Goal: Task Accomplishment & Management: Use online tool/utility

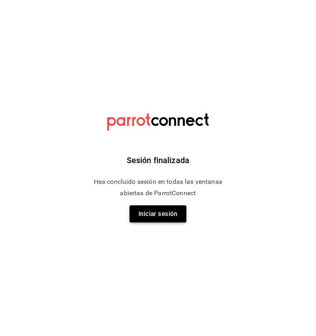
click at [158, 212] on button "Iniciar sesión" at bounding box center [158, 213] width 57 height 17
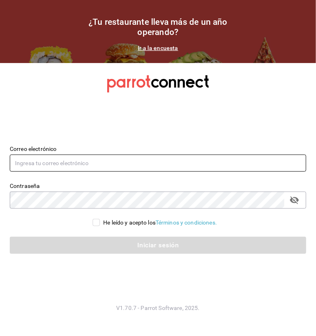
click at [119, 165] on input "text" at bounding box center [158, 163] width 297 height 17
type input "[PERSON_NAME][EMAIL_ADDRESS][DOMAIN_NAME]"
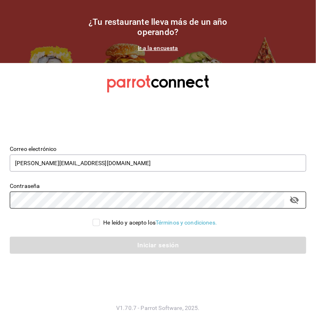
click at [95, 225] on input "He leído y acepto los Términos y condiciones." at bounding box center [96, 222] width 7 height 7
checkbox input "true"
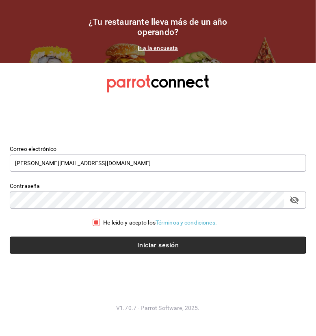
click at [99, 246] on button "Iniciar sesión" at bounding box center [158, 245] width 297 height 17
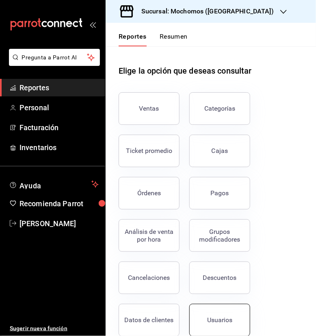
click at [215, 324] on button "Usuarios" at bounding box center [219, 320] width 61 height 33
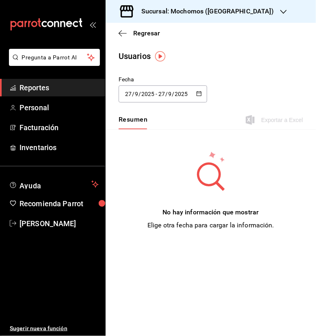
click at [197, 93] on icon "button" at bounding box center [199, 94] width 6 height 6
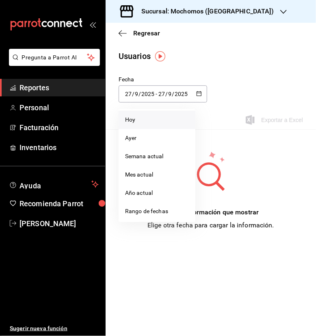
click at [137, 124] on li "Hoy" at bounding box center [157, 120] width 77 height 18
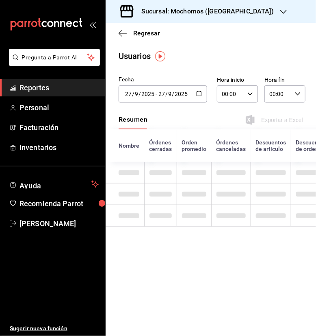
click at [252, 92] on icon "button" at bounding box center [251, 94] width 6 height 6
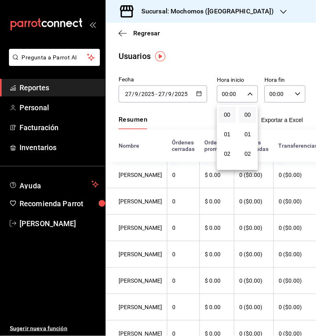
click at [195, 94] on div at bounding box center [158, 168] width 316 height 336
click at [196, 94] on icon "button" at bounding box center [199, 94] width 6 height 6
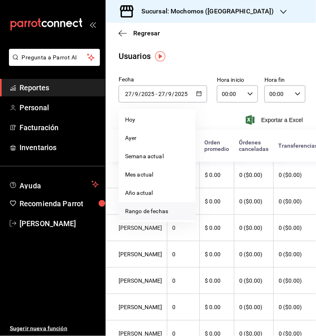
click at [142, 214] on li "Rango de fechas" at bounding box center [157, 211] width 77 height 18
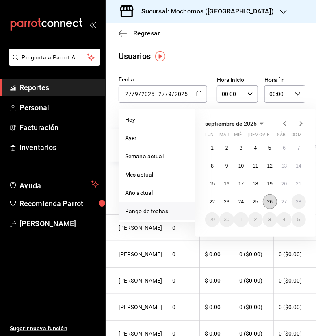
click at [268, 204] on abbr "26" at bounding box center [270, 202] width 5 height 6
click at [285, 203] on abbr "27" at bounding box center [284, 202] width 5 height 6
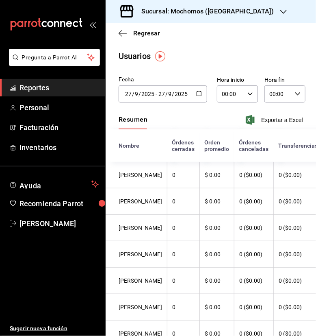
type input "[DATE]"
type input "26"
click at [249, 95] on div "00:00 Hora inicio" at bounding box center [237, 93] width 41 height 17
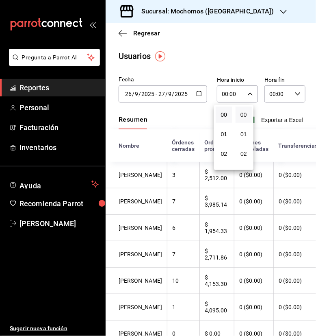
click at [221, 120] on button "00" at bounding box center [224, 115] width 17 height 16
click at [221, 120] on button "05" at bounding box center [228, 115] width 17 height 16
type input "05:00"
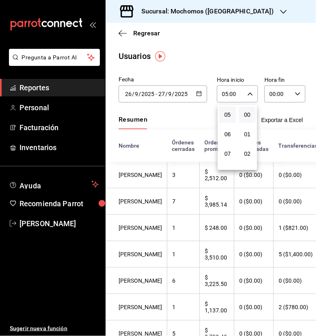
click at [289, 93] on div at bounding box center [158, 168] width 316 height 336
click at [289, 93] on div "00:00 Hora fin" at bounding box center [285, 93] width 41 height 17
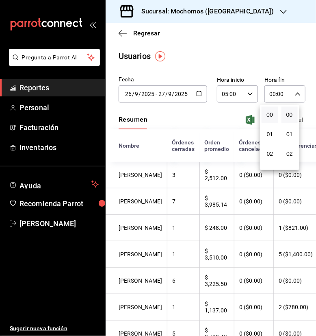
click at [264, 113] on button "00" at bounding box center [270, 115] width 17 height 16
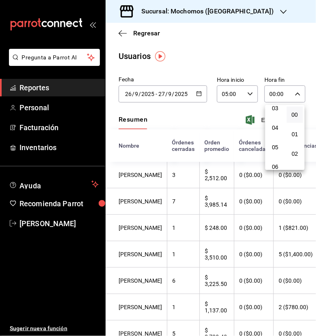
scroll to position [81, 0]
click at [276, 132] on span "05" at bounding box center [275, 131] width 7 height 7
type input "05:00"
click at [313, 116] on div at bounding box center [158, 168] width 316 height 336
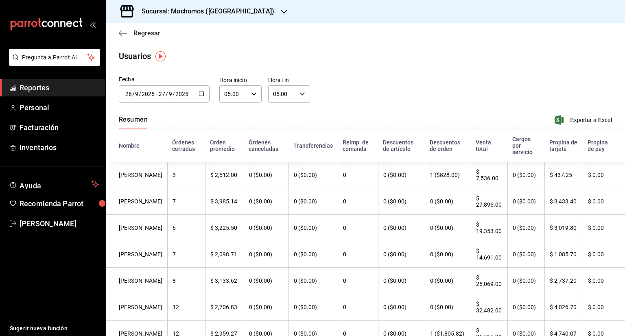
click at [139, 35] on span "Regresar" at bounding box center [146, 33] width 27 height 8
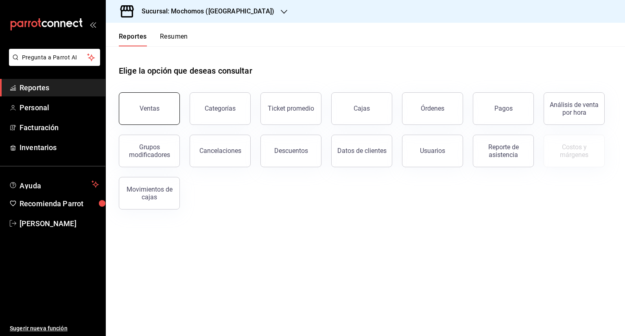
click at [161, 101] on button "Ventas" at bounding box center [149, 108] width 61 height 33
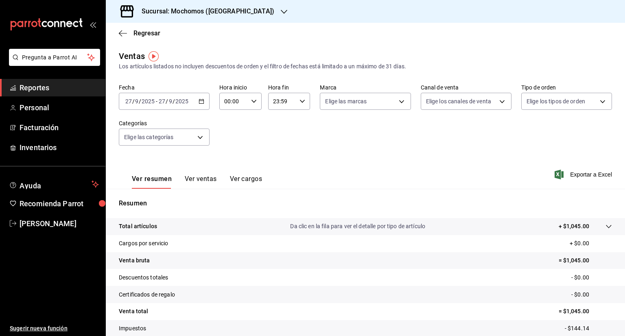
click at [203, 103] on icon "button" at bounding box center [201, 101] width 6 height 6
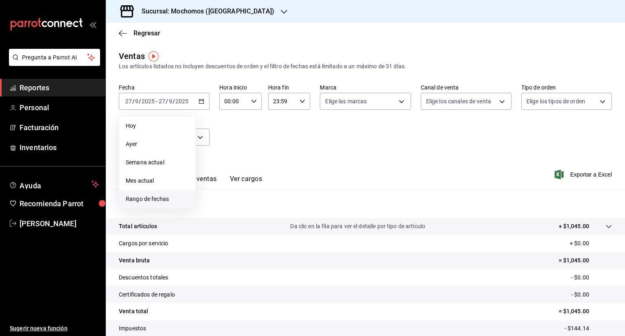
click at [158, 196] on span "Rango de fechas" at bounding box center [157, 199] width 63 height 9
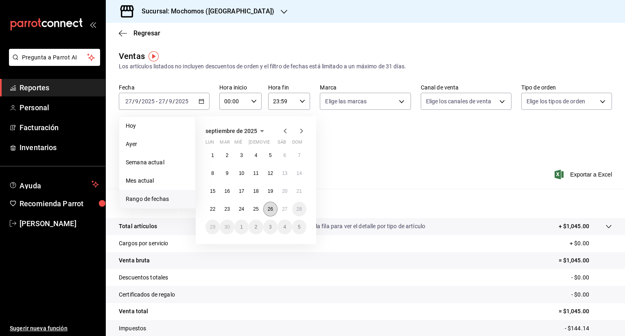
click at [269, 210] on abbr "26" at bounding box center [270, 209] width 5 height 6
click at [279, 210] on button "27" at bounding box center [284, 209] width 14 height 15
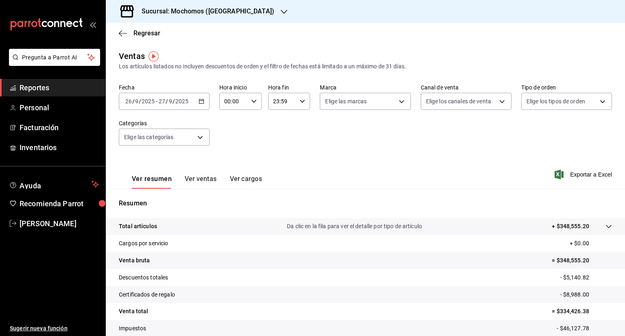
click at [251, 103] on icon "button" at bounding box center [254, 101] width 6 height 6
click at [229, 126] on button "00" at bounding box center [228, 122] width 17 height 16
click at [229, 125] on span "05" at bounding box center [228, 122] width 8 height 7
type input "05:00"
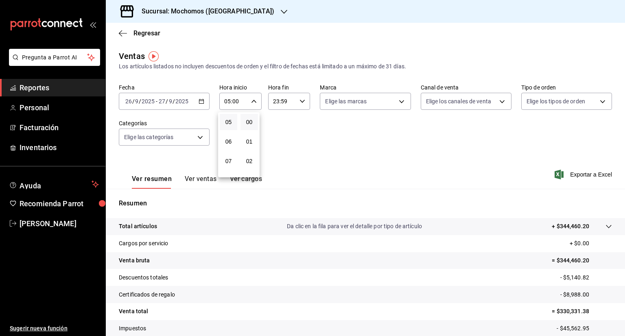
click at [300, 103] on div at bounding box center [312, 168] width 625 height 336
click at [300, 103] on icon "button" at bounding box center [302, 101] width 6 height 6
click at [274, 126] on span "21" at bounding box center [276, 128] width 8 height 7
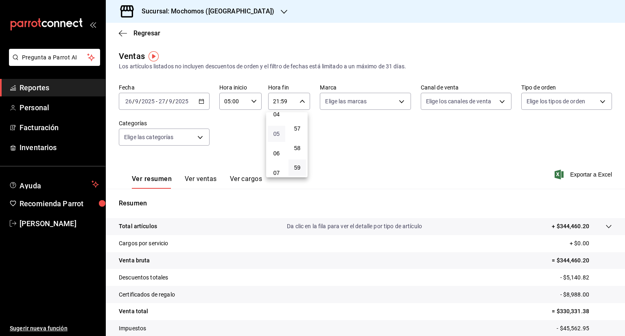
click at [275, 132] on span "05" at bounding box center [276, 134] width 8 height 7
click at [296, 122] on button "57" at bounding box center [296, 128] width 17 height 16
type input "05:57"
click at [296, 122] on span "00" at bounding box center [297, 122] width 8 height 7
type input "05:00"
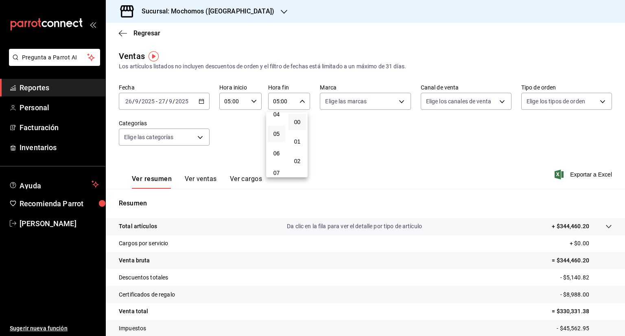
click at [316, 153] on div at bounding box center [312, 168] width 625 height 336
click at [316, 178] on span "Exportar a Excel" at bounding box center [584, 175] width 56 height 10
click at [202, 98] on icon "button" at bounding box center [201, 101] width 6 height 6
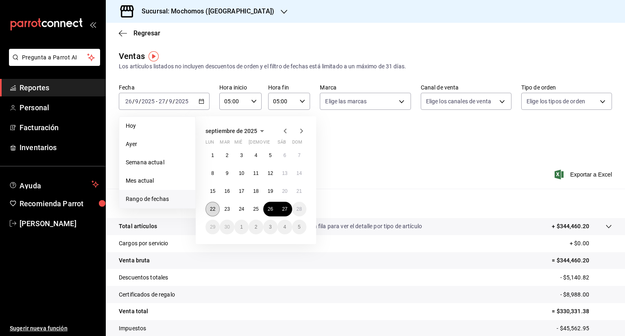
click at [208, 205] on button "22" at bounding box center [212, 209] width 14 height 15
click at [281, 211] on button "27" at bounding box center [284, 209] width 14 height 15
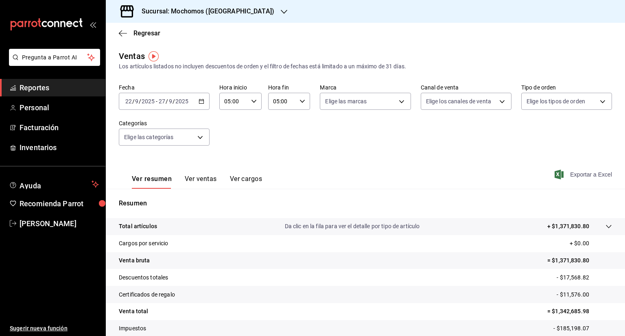
click at [316, 176] on span "Exportar a Excel" at bounding box center [584, 175] width 56 height 10
